Goal: Information Seeking & Learning: Learn about a topic

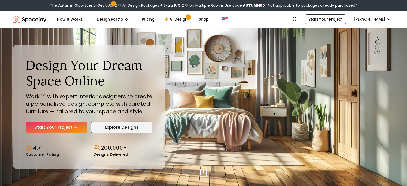
click at [119, 126] on link "Explore Designs" at bounding box center [122, 128] width 62 height 12
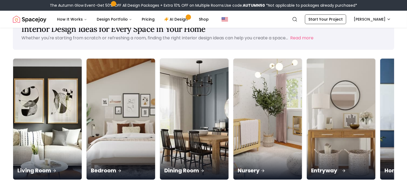
scroll to position [54, 0]
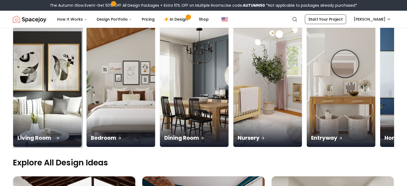
click at [41, 137] on p "Living Room" at bounding box center [47, 137] width 60 height 7
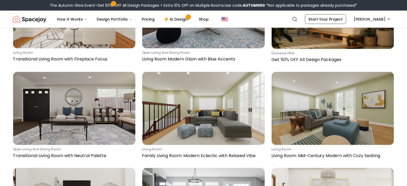
scroll to position [1017, 0]
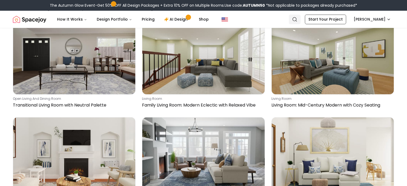
click at [295, 17] on icon "Global" at bounding box center [294, 19] width 5 height 5
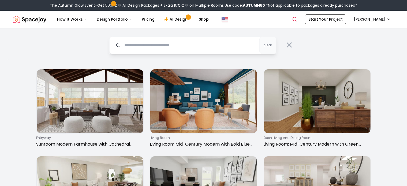
click at [182, 40] on input "text" at bounding box center [192, 45] width 167 height 18
type input "**********"
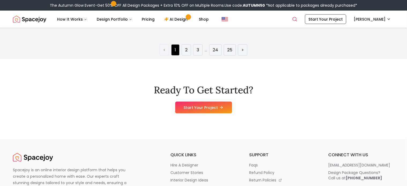
scroll to position [910, 0]
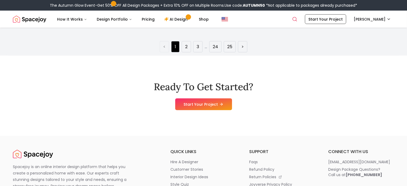
click at [186, 50] on link "2" at bounding box center [186, 47] width 2 height 6
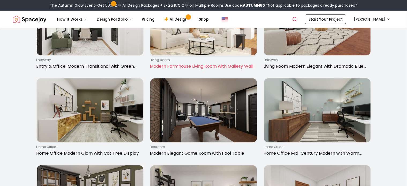
scroll to position [348, 0]
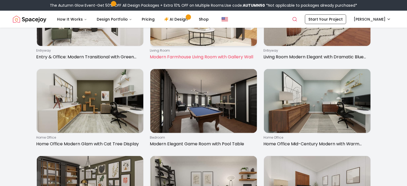
click at [205, 60] on p "Modern Farmhouse Living Room with Gallery Wall" at bounding box center [202, 57] width 105 height 6
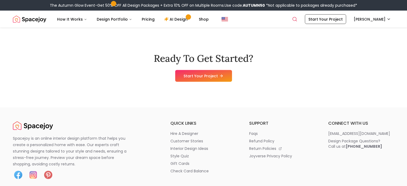
scroll to position [910, 0]
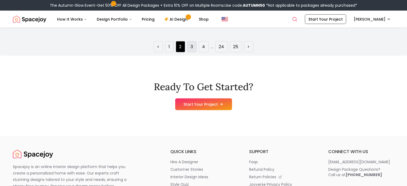
click at [190, 52] on li "3" at bounding box center [191, 46] width 9 height 11
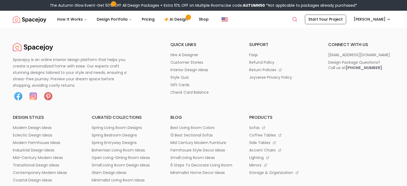
scroll to position [964, 0]
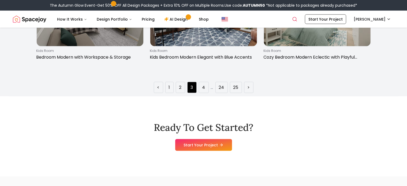
scroll to position [991, 0]
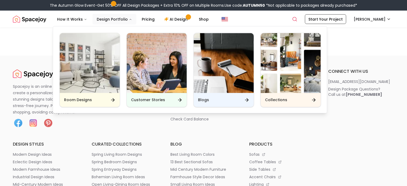
click at [130, 19] on button "Design Portfolio" at bounding box center [114, 19] width 44 height 11
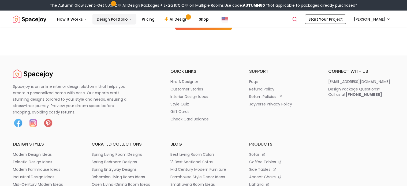
click at [130, 19] on icon "Main" at bounding box center [131, 19] width 2 height 1
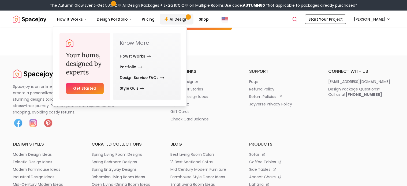
click at [173, 21] on link "AI Design" at bounding box center [176, 19] width 33 height 11
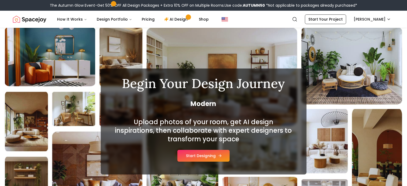
click at [208, 154] on button "Start Designing" at bounding box center [203, 156] width 52 height 12
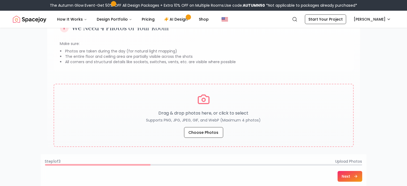
scroll to position [80, 0]
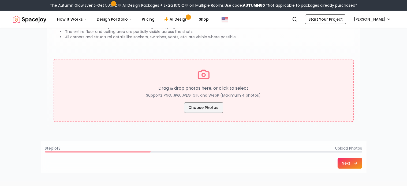
click at [210, 105] on button "Choose Photos" at bounding box center [203, 107] width 39 height 11
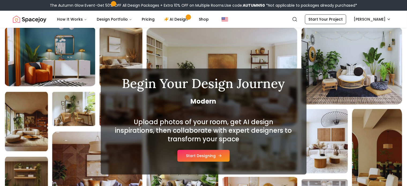
click at [200, 153] on button "Start Designing" at bounding box center [203, 156] width 52 height 12
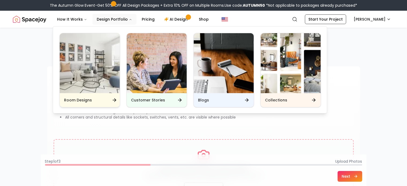
click at [111, 99] on div "Room Designs" at bounding box center [90, 100] width 60 height 14
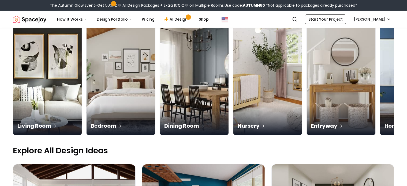
scroll to position [80, 0]
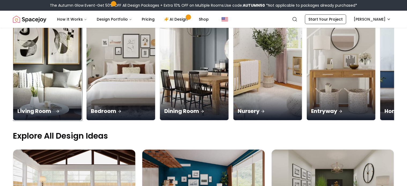
click at [44, 110] on p "Living Room" at bounding box center [47, 110] width 60 height 7
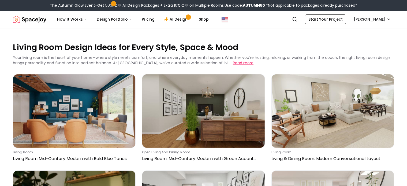
click at [233, 61] on button "Read more" at bounding box center [243, 62] width 21 height 5
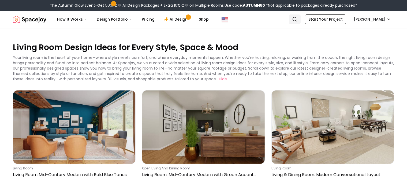
click at [297, 19] on icon "Global" at bounding box center [294, 19] width 5 height 5
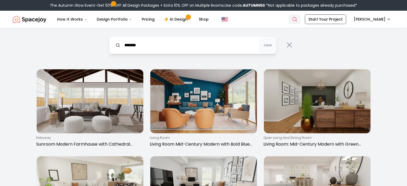
type input "*******"
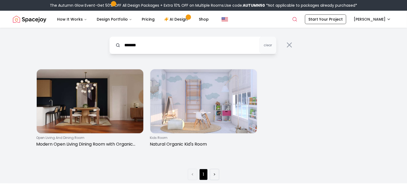
drag, startPoint x: 148, startPoint y: 46, endPoint x: 112, endPoint y: 44, distance: 36.2
click at [112, 44] on input "*******" at bounding box center [192, 45] width 167 height 18
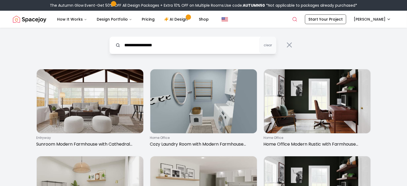
click at [133, 45] on input "**********" at bounding box center [192, 45] width 167 height 18
type input "**********"
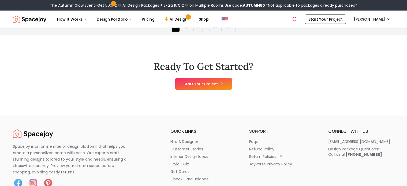
scroll to position [1017, 0]
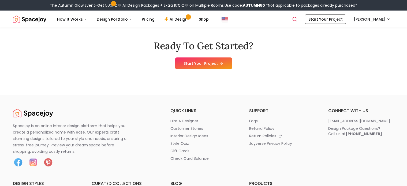
scroll to position [964, 0]
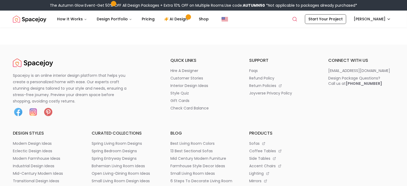
scroll to position [1017, 0]
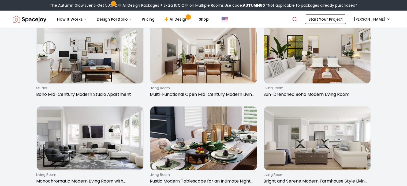
scroll to position [562, 0]
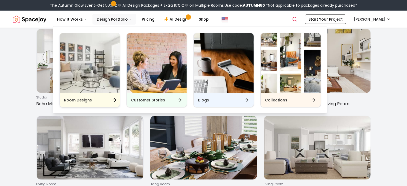
click at [112, 97] on div "Room Designs" at bounding box center [90, 100] width 60 height 14
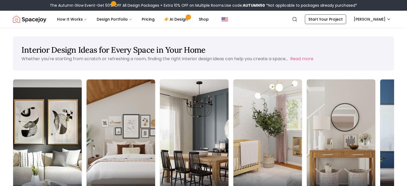
click at [371, 54] on h1 "Interior Design Ideas for Every Space in Your Home" at bounding box center [203, 50] width 364 height 10
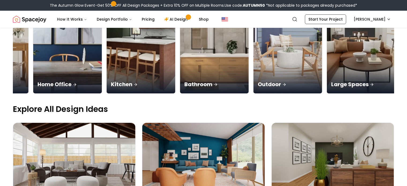
scroll to position [0, 347]
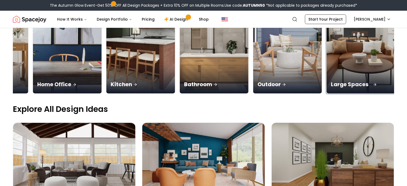
click at [353, 83] on p "Large Spaces" at bounding box center [361, 84] width 60 height 7
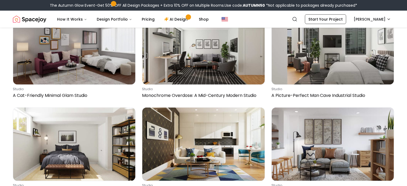
scroll to position [589, 0]
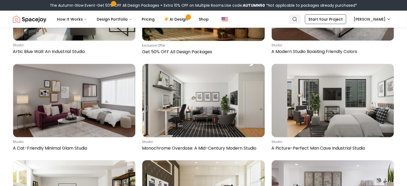
click at [296, 17] on icon "Global" at bounding box center [294, 19] width 5 height 5
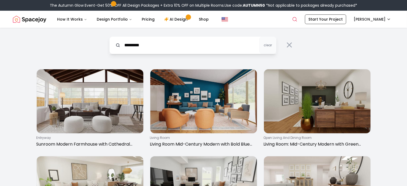
type input "*********"
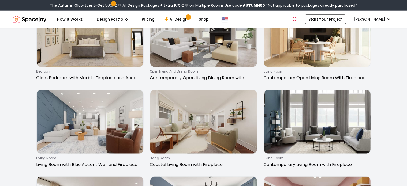
scroll to position [616, 0]
